Goal: Find contact information: Find contact information

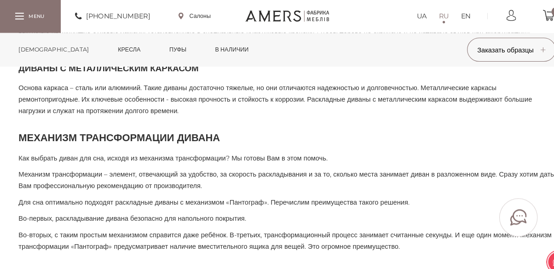
scroll to position [1042, 0]
click at [199, 13] on link "Салоны" at bounding box center [188, 16] width 31 height 8
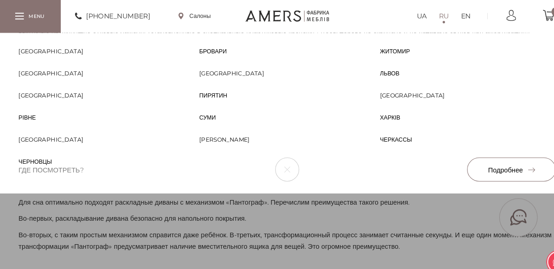
click at [203, 67] on span "[GEOGRAPHIC_DATA]" at bounding box center [224, 71] width 62 height 8
